Goal: Transaction & Acquisition: Book appointment/travel/reservation

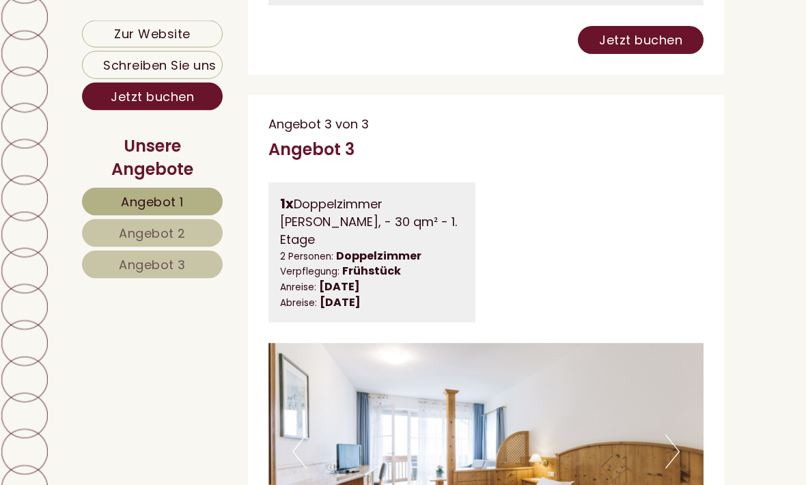
scroll to position [6380, 0]
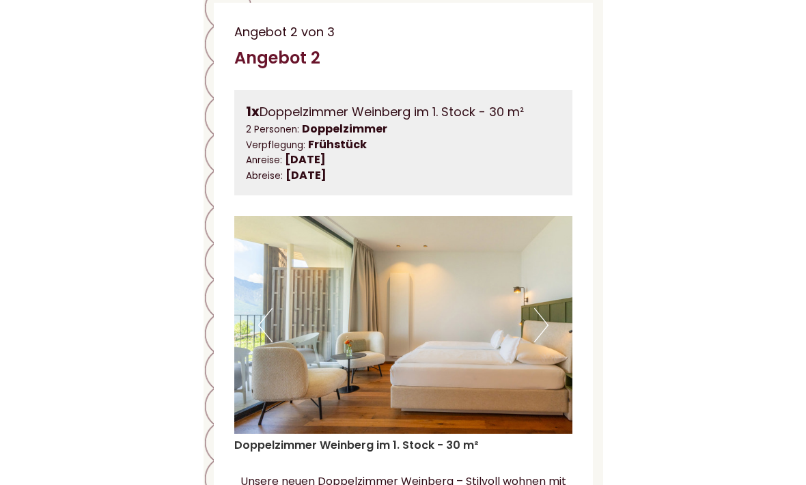
scroll to position [5372, 0]
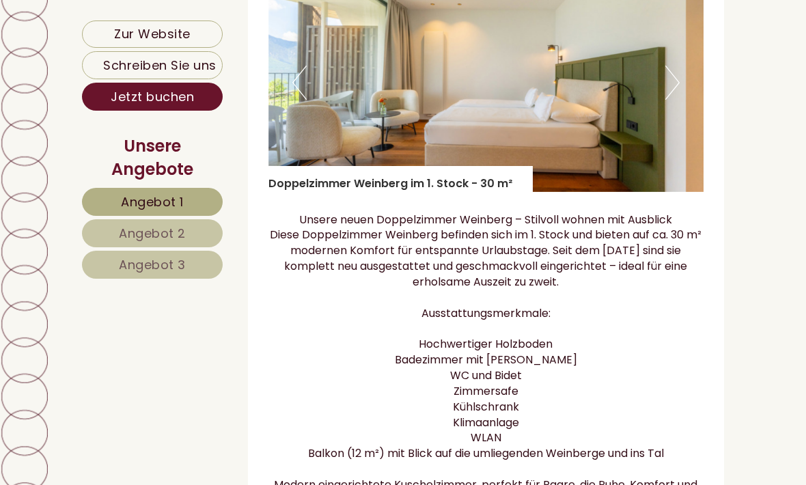
scroll to position [2068, 0]
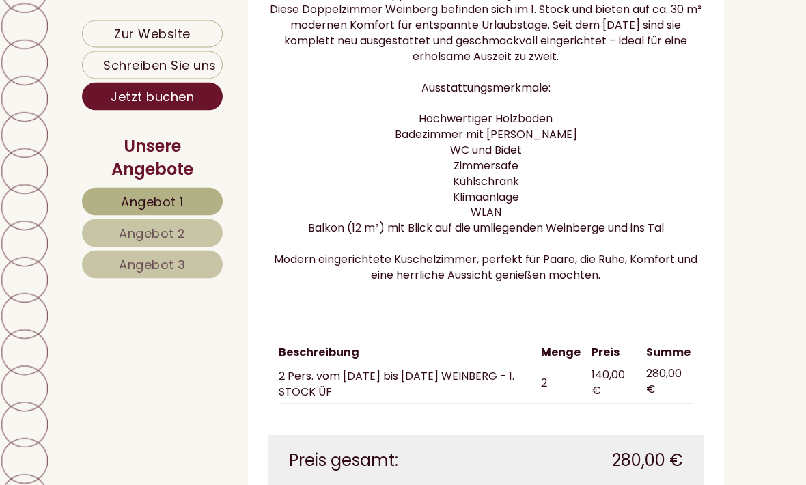
scroll to position [2312, 0]
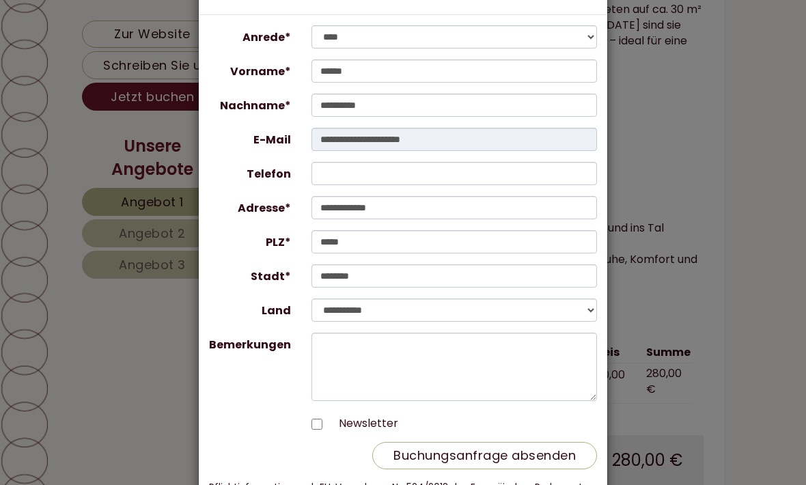
scroll to position [66, 0]
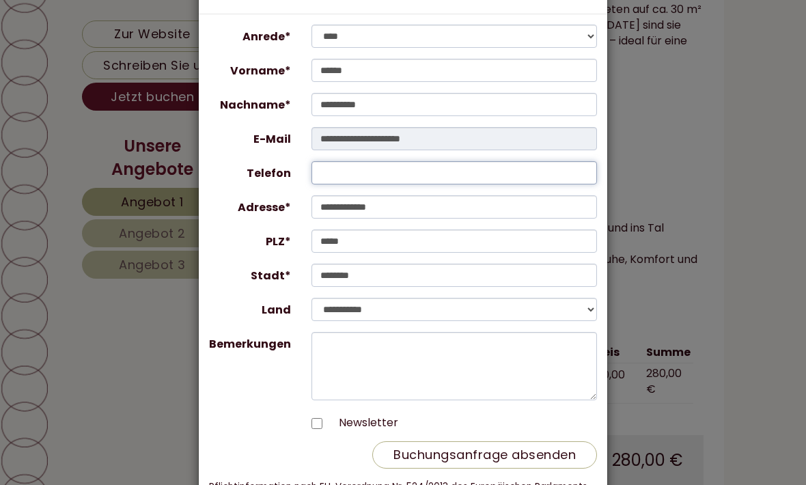
click at [334, 172] on input "Telefon" at bounding box center [455, 172] width 286 height 23
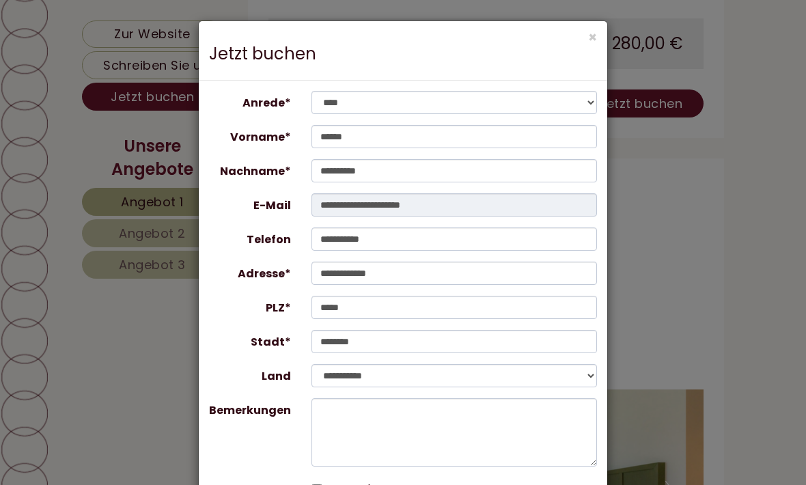
scroll to position [1672, 0]
type input "**********"
click at [589, 40] on button "×" at bounding box center [592, 37] width 9 height 14
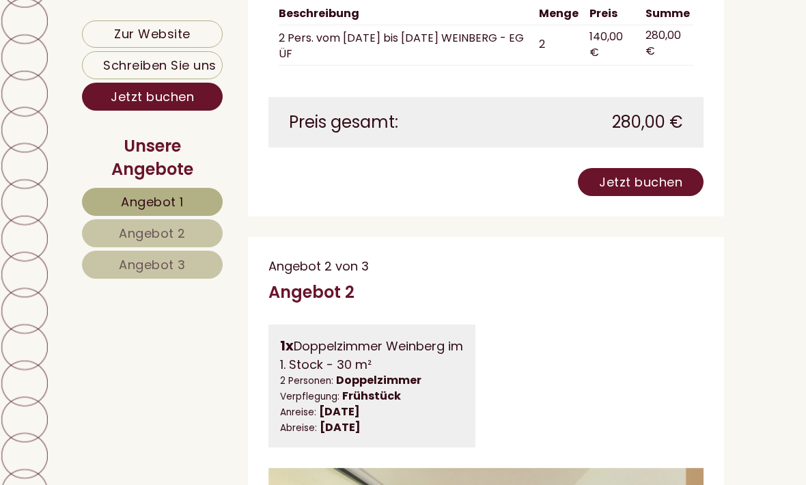
scroll to position [1592, 0]
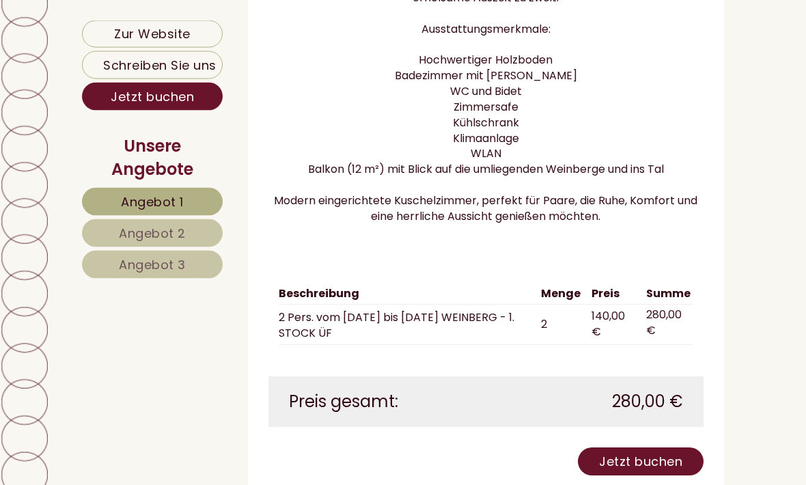
click at [635, 448] on link "Jetzt buchen" at bounding box center [641, 462] width 126 height 28
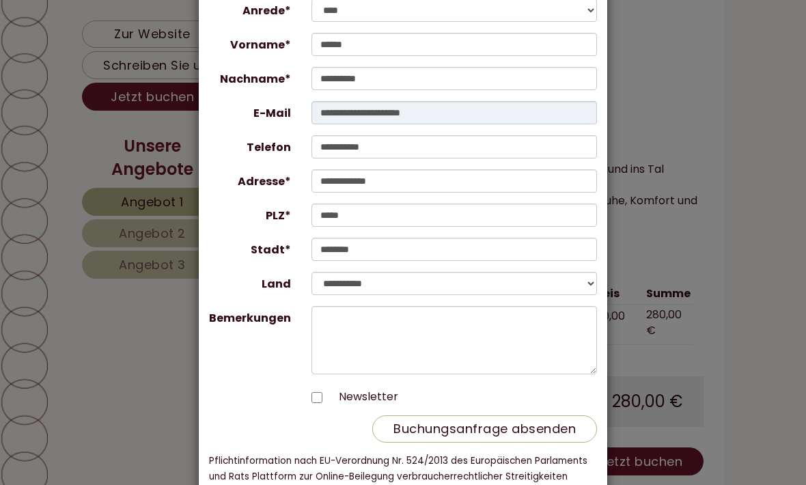
scroll to position [91, 0]
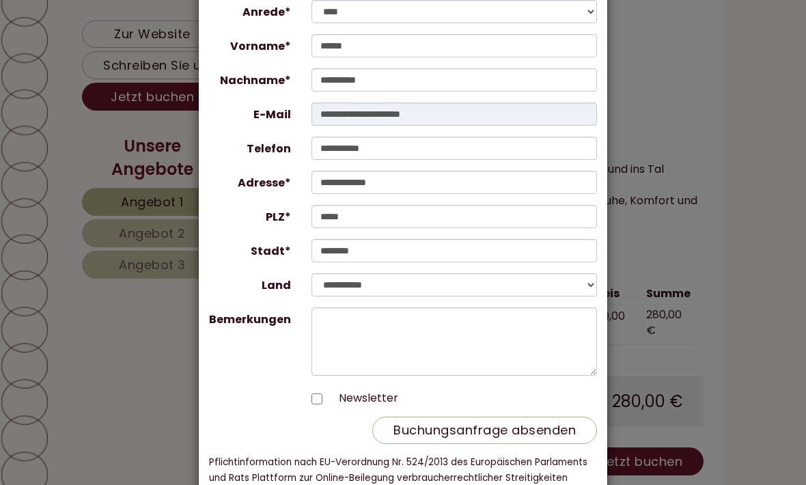
click at [502, 431] on button "Buchungsanfrage absenden" at bounding box center [484, 430] width 225 height 27
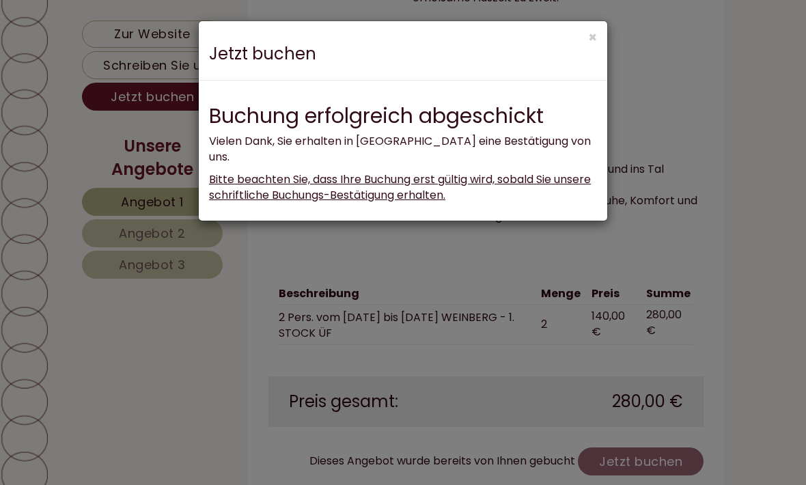
scroll to position [0, 0]
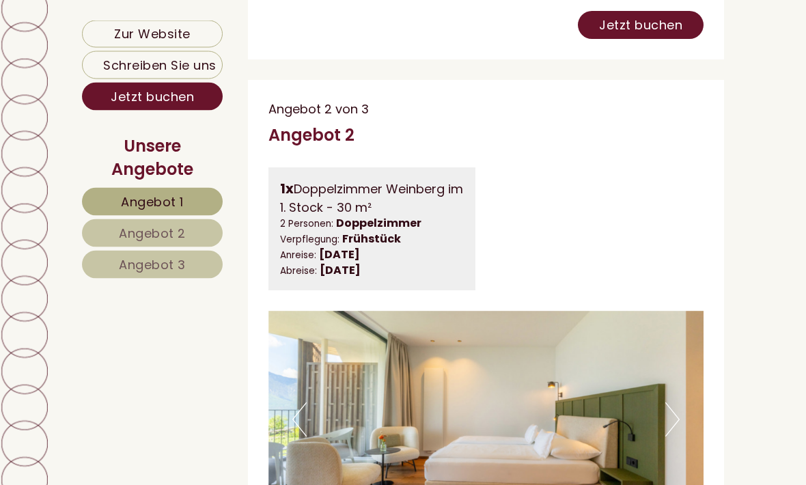
scroll to position [1750, 0]
